Goal: Find specific page/section: Find specific page/section

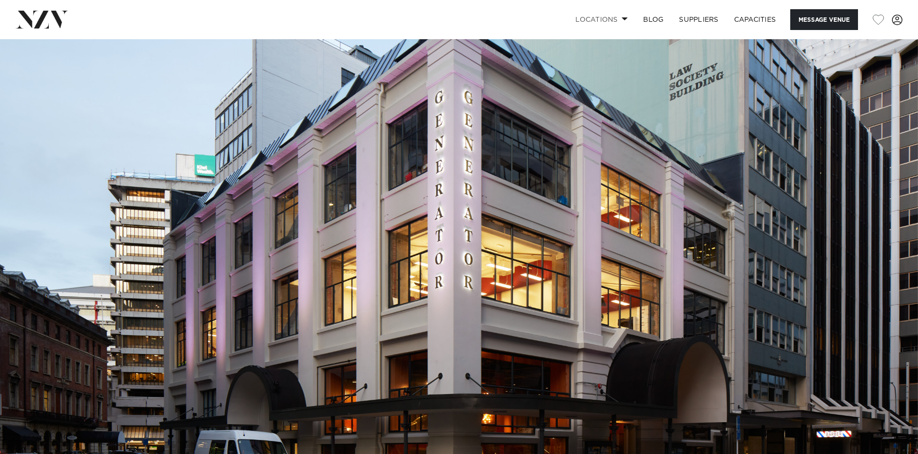
click at [622, 20] on span at bounding box center [625, 18] width 6 height 3
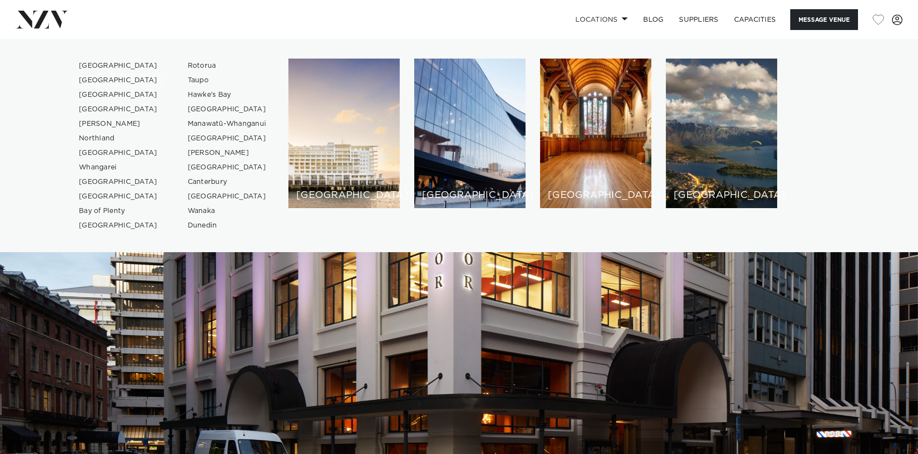
click at [94, 83] on link "[GEOGRAPHIC_DATA]" at bounding box center [118, 80] width 94 height 15
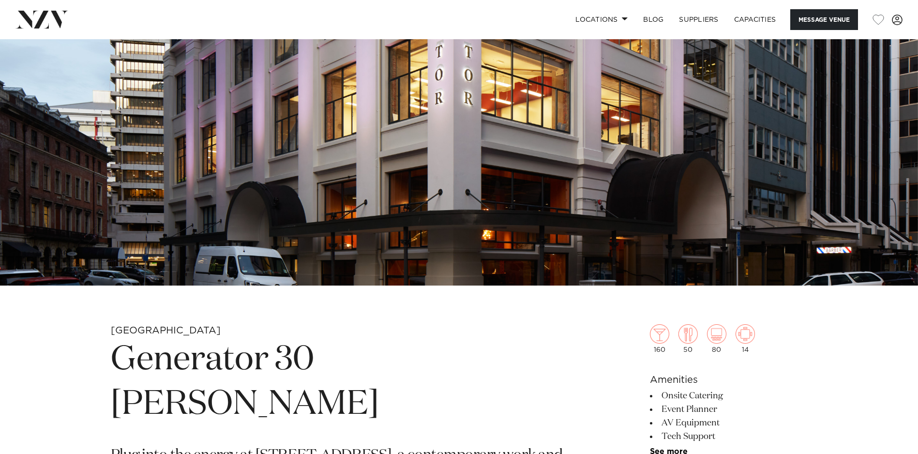
scroll to position [290, 0]
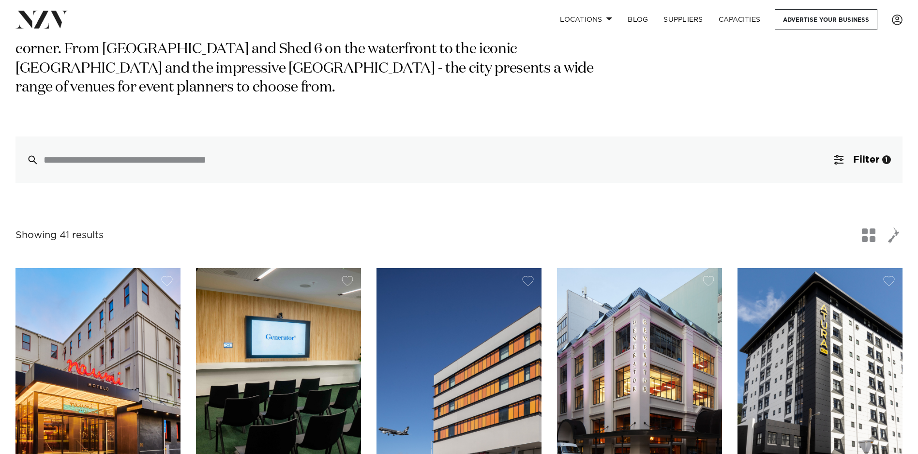
scroll to position [290, 0]
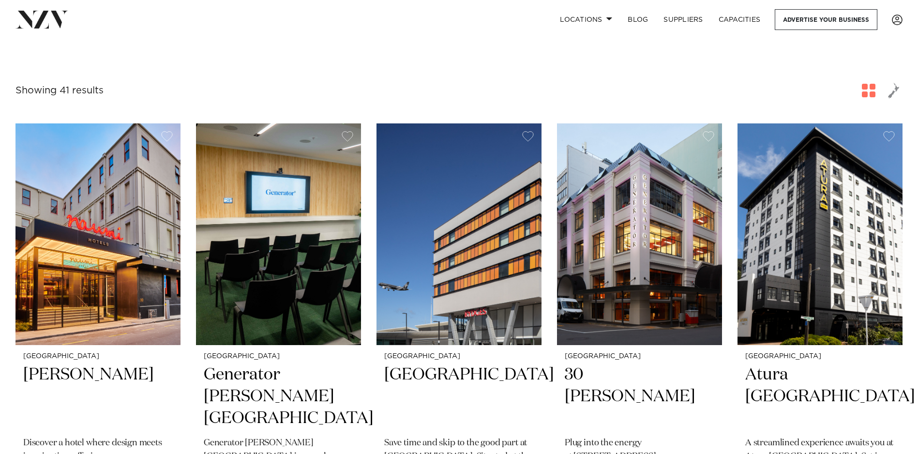
click at [627, 285] on img at bounding box center [639, 233] width 165 height 221
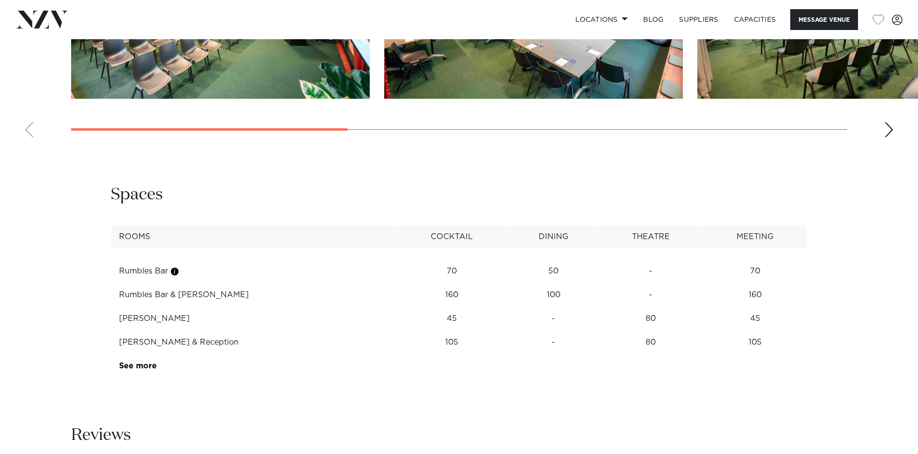
scroll to position [1210, 0]
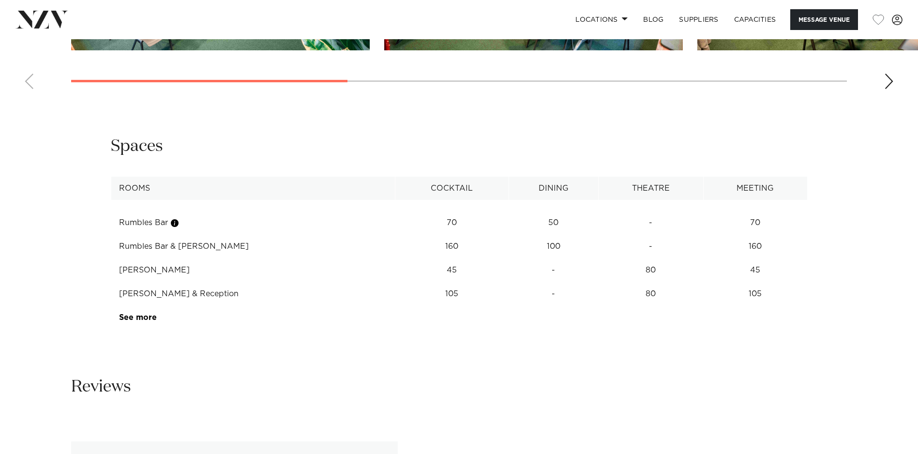
click at [153, 321] on link "See more" at bounding box center [156, 318] width 75 height 8
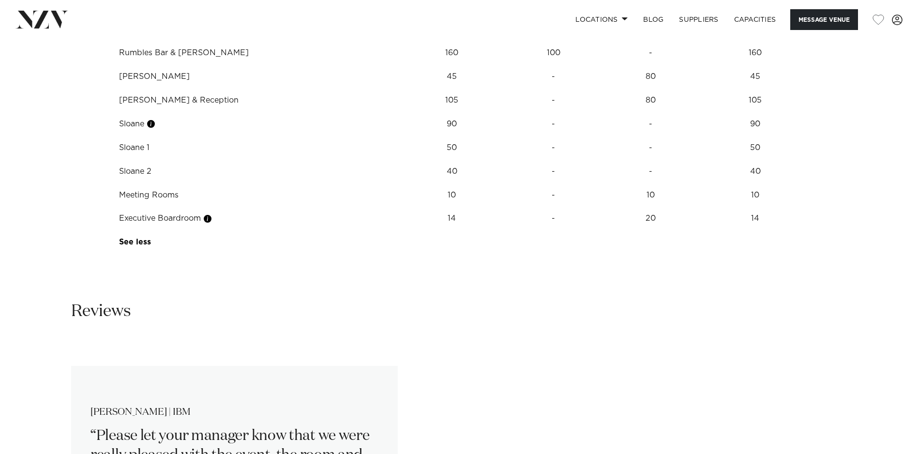
scroll to position [1355, 0]
